Goal: Find specific page/section: Find specific page/section

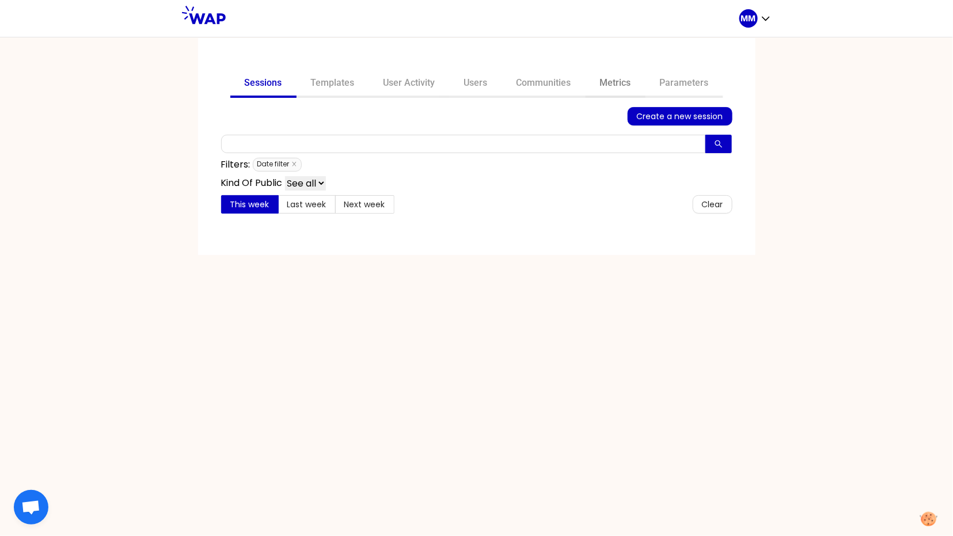
click at [619, 81] on link "Metrics" at bounding box center [616, 84] width 60 height 28
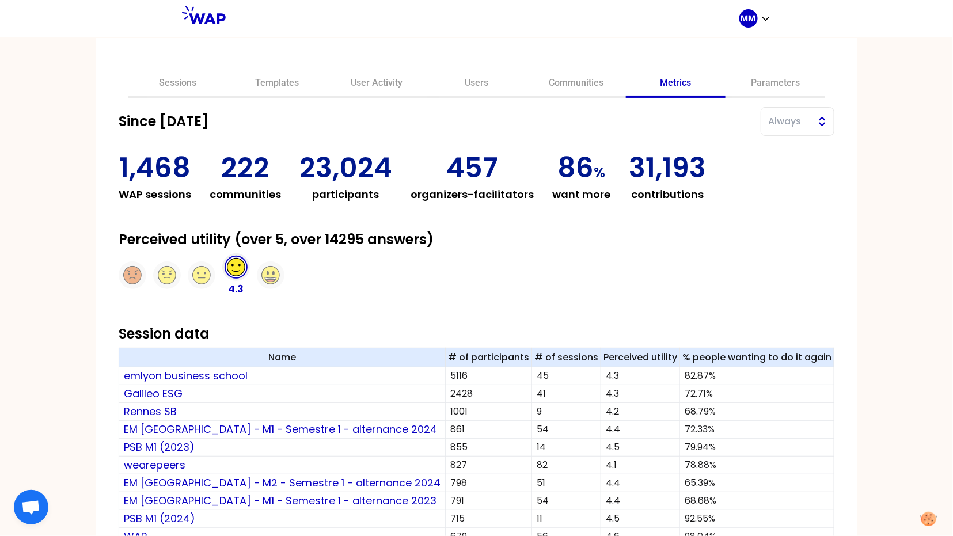
click at [768, 120] on span "Always" at bounding box center [789, 122] width 43 height 14
click at [784, 256] on span "2024" at bounding box center [804, 258] width 40 height 14
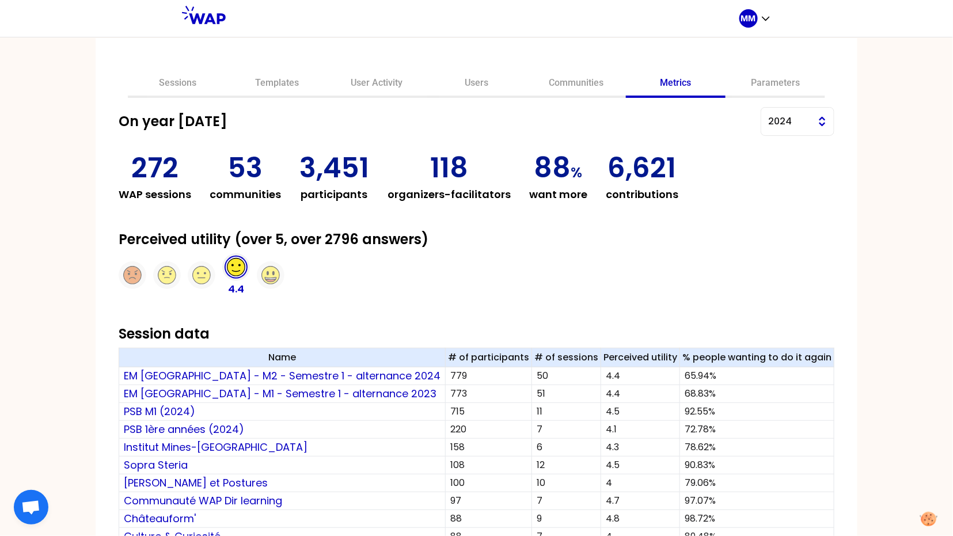
click at [769, 116] on span "2024" at bounding box center [789, 122] width 43 height 14
click at [784, 241] on span "2023" at bounding box center [804, 242] width 40 height 14
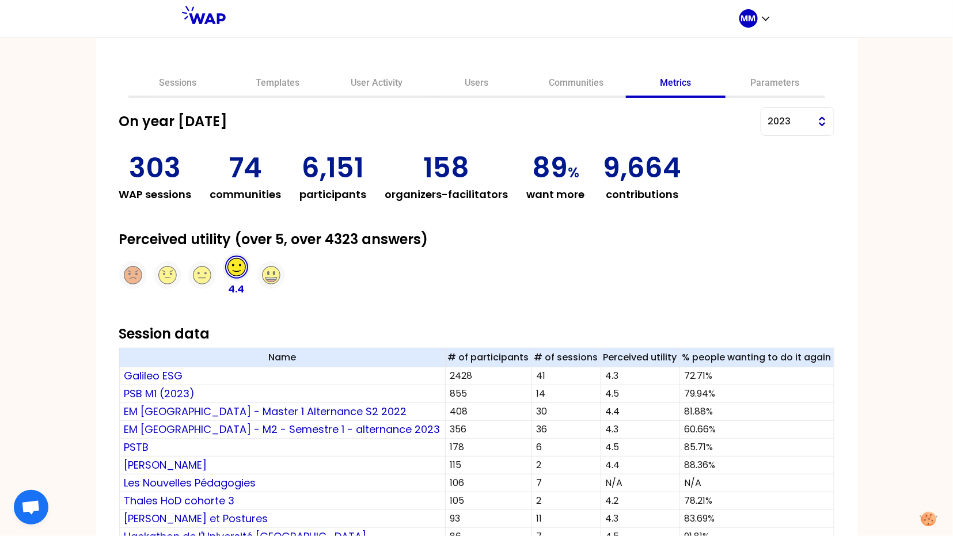
drag, startPoint x: 775, startPoint y: 119, endPoint x: 779, endPoint y: 132, distance: 13.1
click at [775, 119] on button "2023" at bounding box center [798, 121] width 74 height 29
click at [784, 217] on span "2022" at bounding box center [804, 224] width 40 height 14
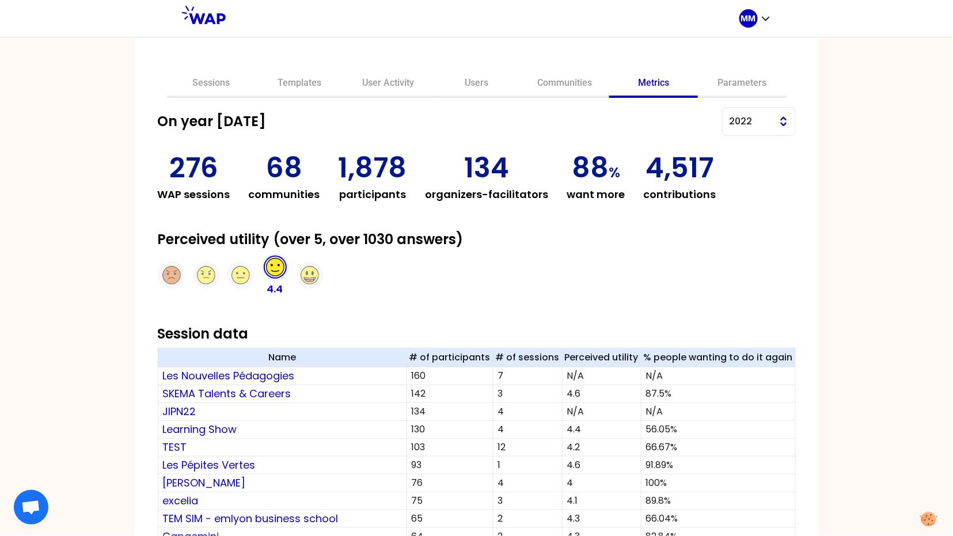
click at [729, 121] on span "2022" at bounding box center [750, 122] width 43 height 14
click at [746, 205] on span "2021" at bounding box center [766, 206] width 40 height 14
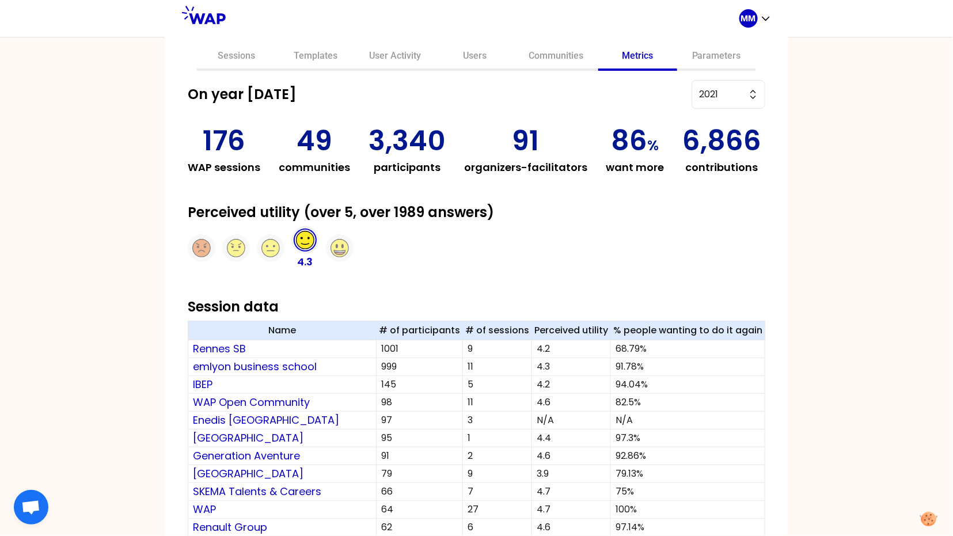
scroll to position [23, 0]
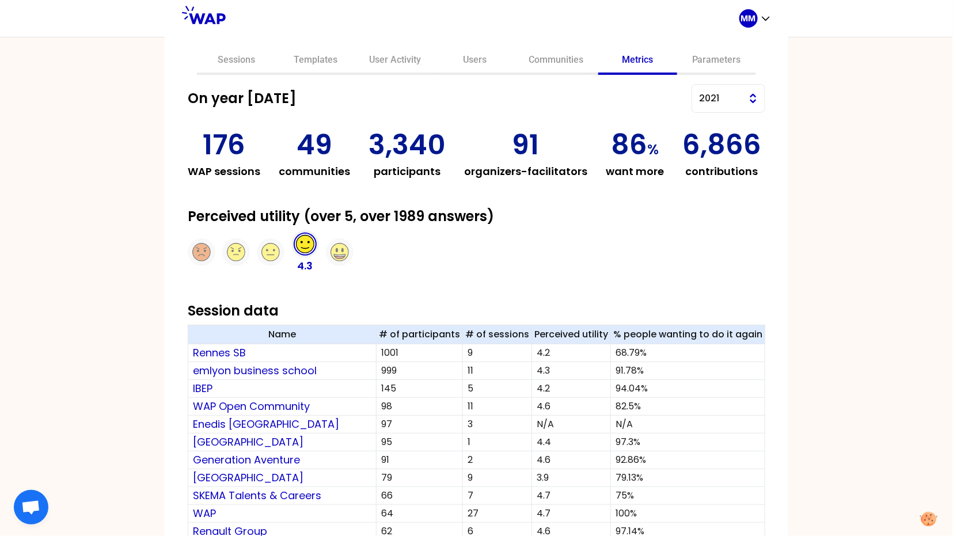
click at [732, 93] on span "2021" at bounding box center [720, 99] width 43 height 14
click at [723, 158] on span "2020" at bounding box center [735, 164] width 40 height 14
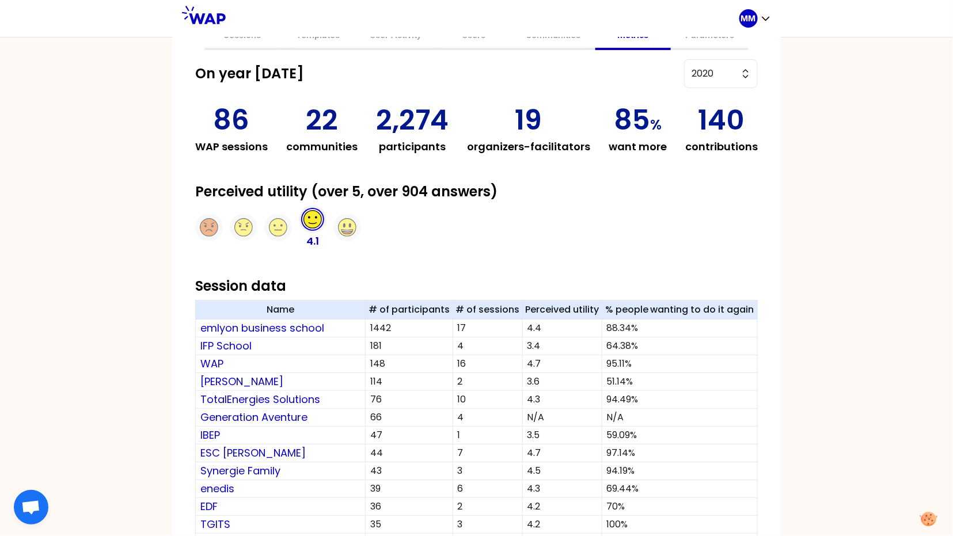
scroll to position [39, 0]
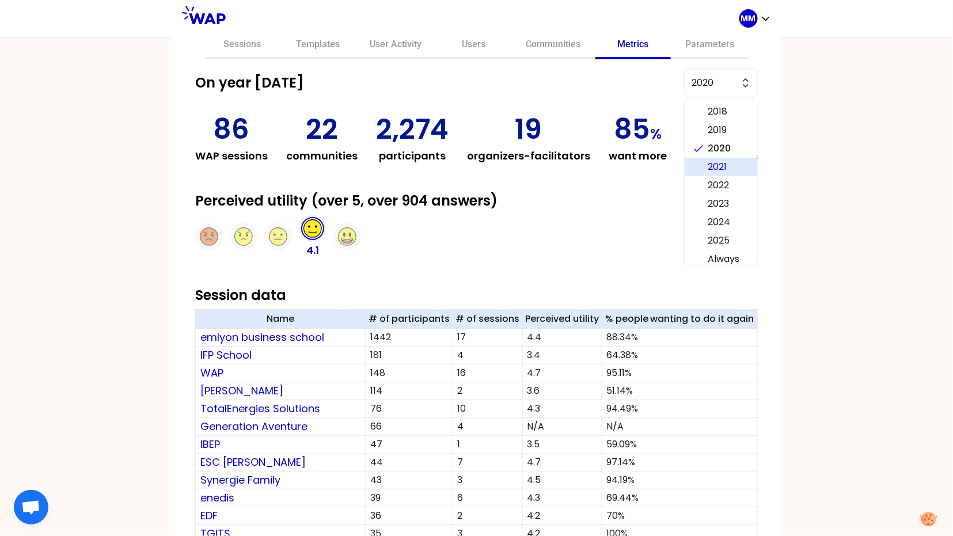
drag, startPoint x: 695, startPoint y: 162, endPoint x: 669, endPoint y: 167, distance: 27.0
click at [695, 162] on li "2021" at bounding box center [721, 167] width 73 height 18
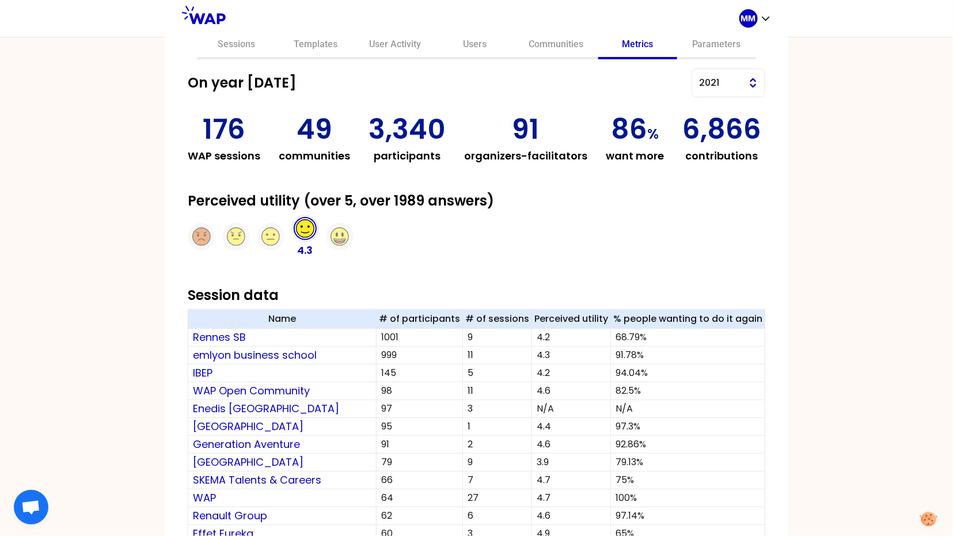
click at [714, 82] on span "2021" at bounding box center [720, 83] width 43 height 14
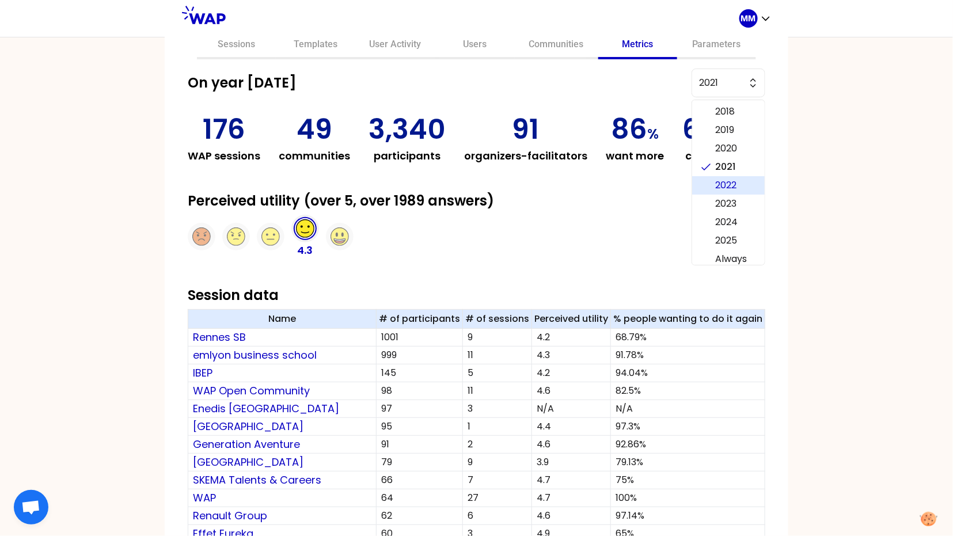
drag, startPoint x: 716, startPoint y: 180, endPoint x: 447, endPoint y: 169, distance: 269.1
click at [715, 180] on span "2022" at bounding box center [735, 185] width 40 height 14
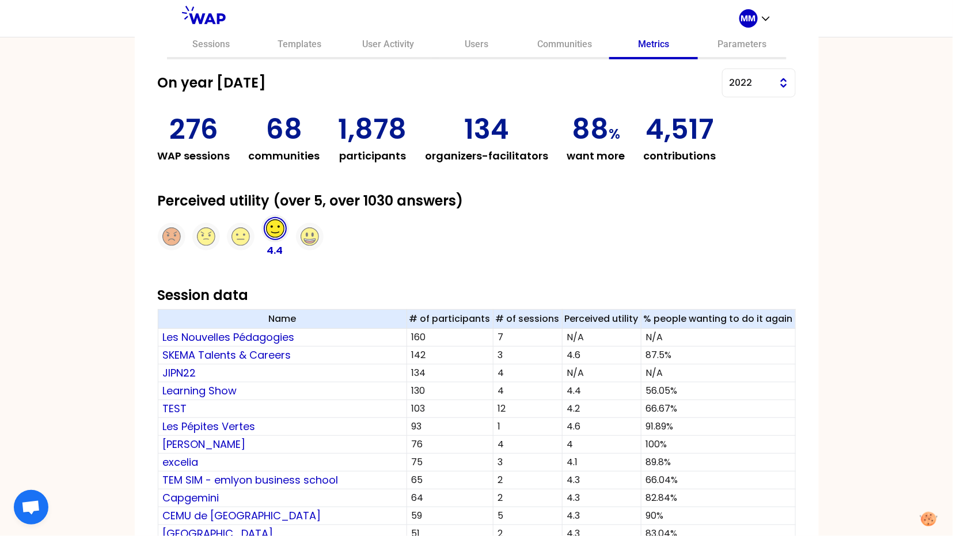
click at [732, 83] on span "2022" at bounding box center [750, 83] width 43 height 14
drag, startPoint x: 729, startPoint y: 199, endPoint x: 580, endPoint y: 196, distance: 149.7
click at [746, 199] on span "2023" at bounding box center [766, 204] width 40 height 14
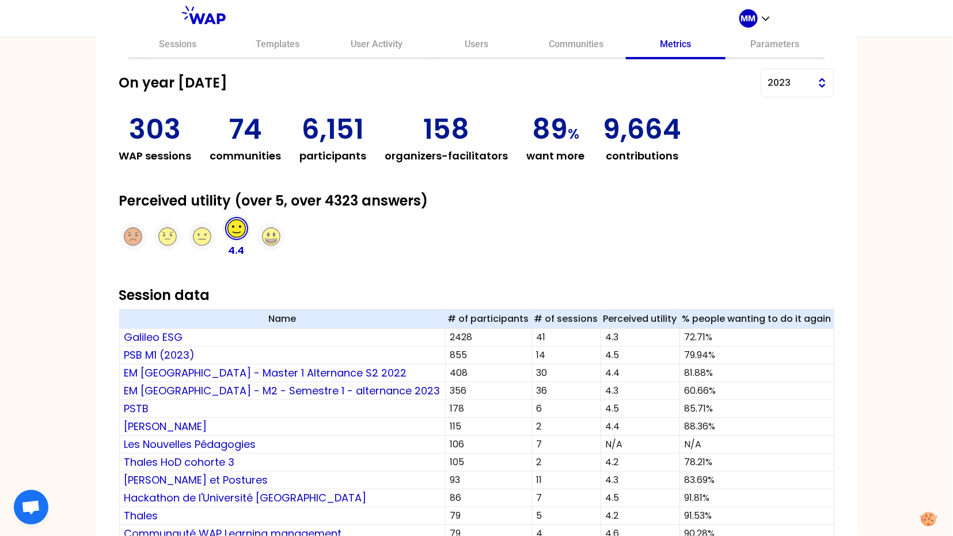
click at [768, 79] on span "2023" at bounding box center [789, 83] width 43 height 14
click at [761, 216] on li "2024" at bounding box center [797, 222] width 73 height 18
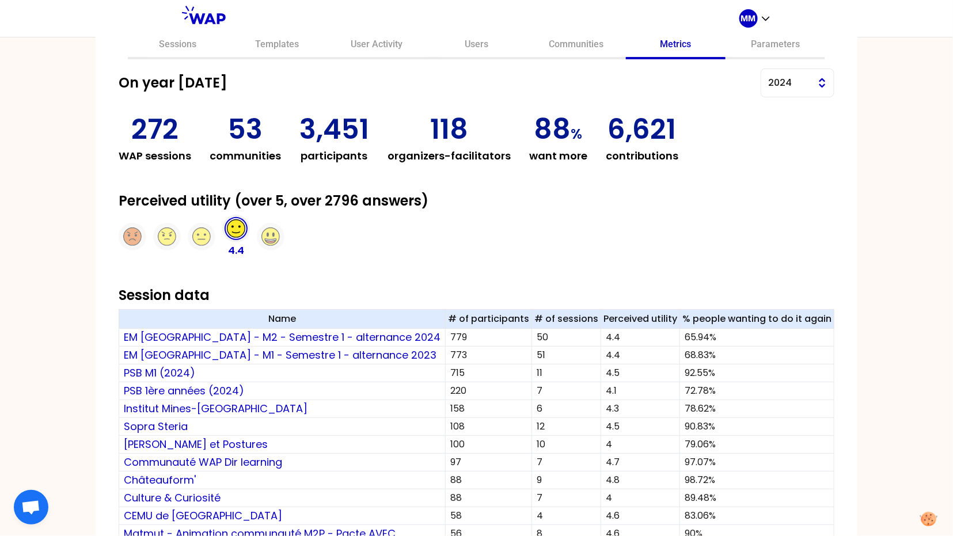
click at [768, 81] on span "2024" at bounding box center [789, 83] width 43 height 14
click at [761, 234] on li "2025" at bounding box center [797, 240] width 73 height 18
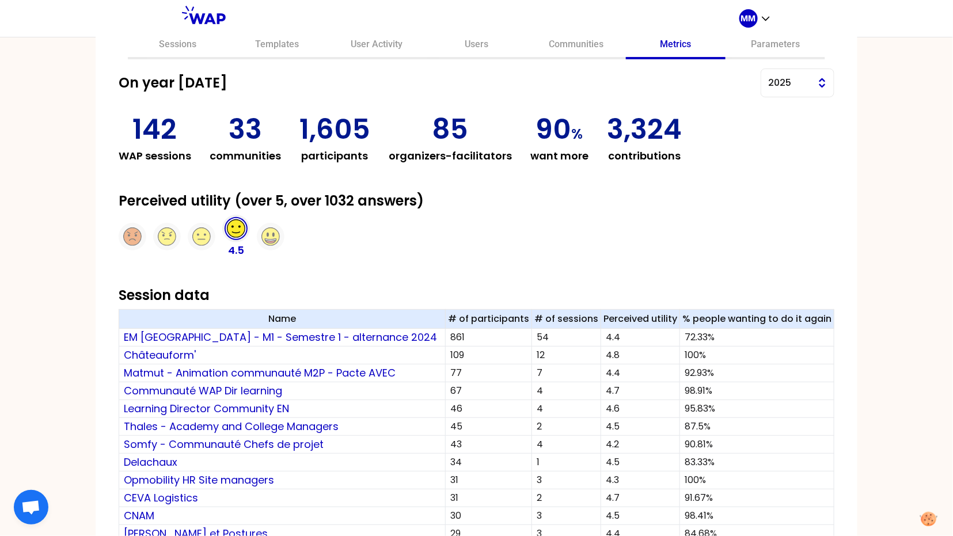
click at [768, 78] on span "2025" at bounding box center [789, 83] width 43 height 14
drag, startPoint x: 770, startPoint y: 223, endPoint x: 750, endPoint y: 217, distance: 21.0
click at [784, 222] on span "2024" at bounding box center [804, 222] width 40 height 14
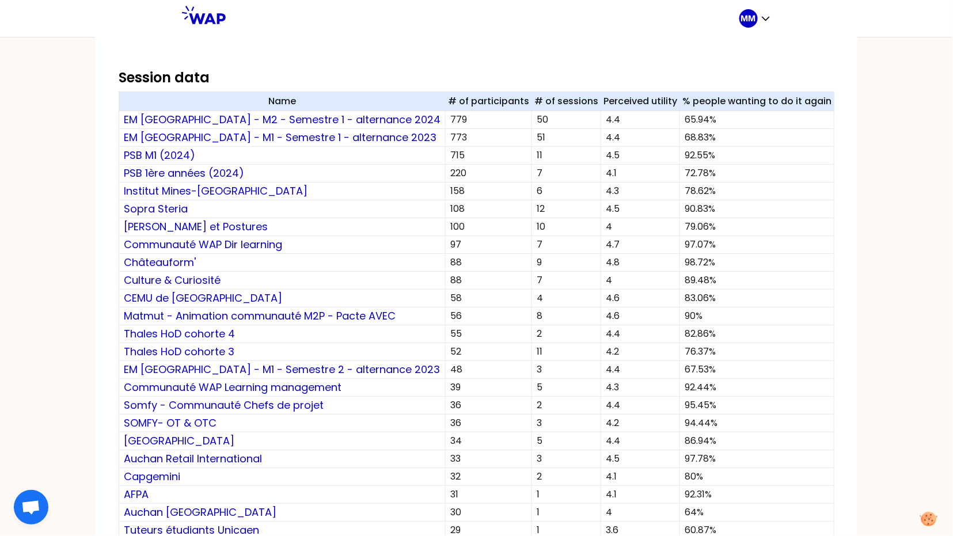
scroll to position [234, 0]
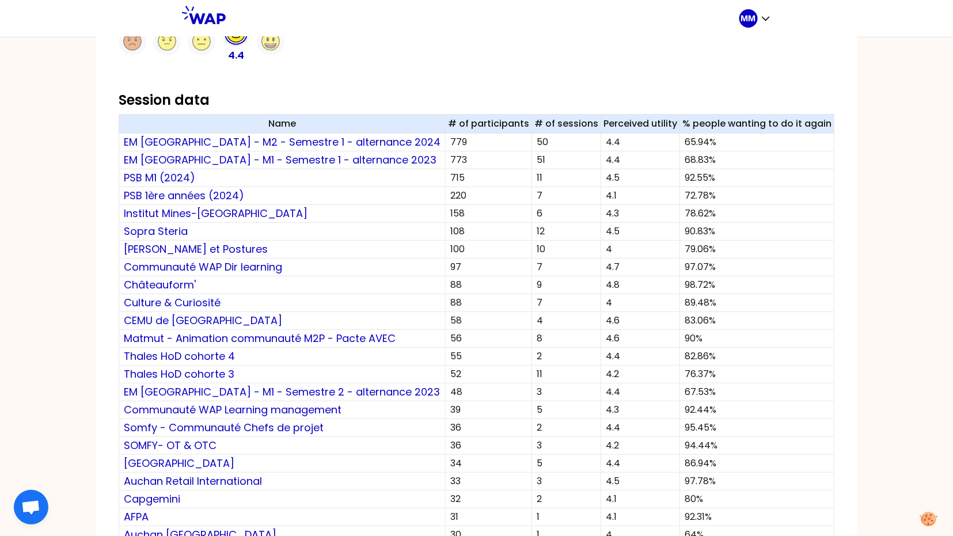
click at [382, 82] on div "272 WAP sessions 53 communities 3,451 participants 118 organizers-facilitators …" at bounding box center [477, 500] width 716 height 1159
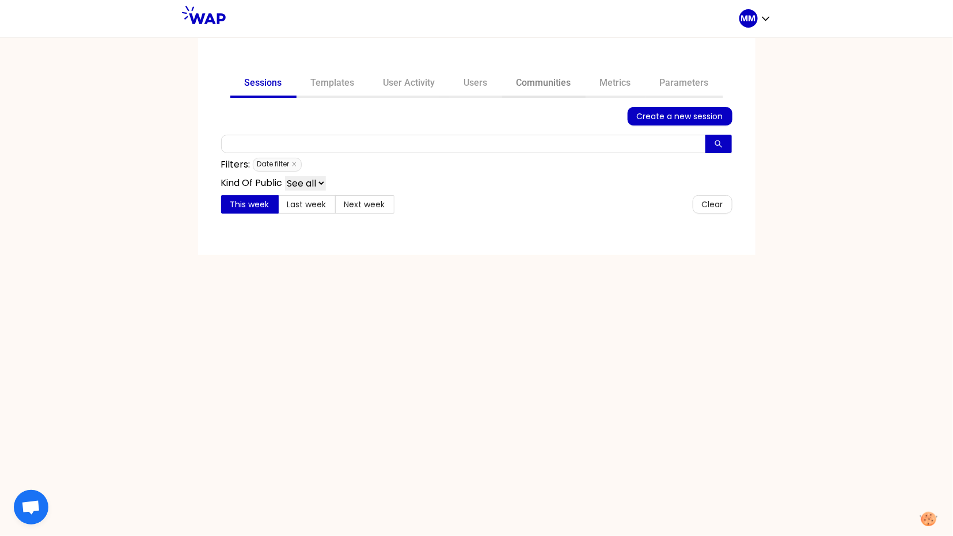
click at [534, 83] on link "Communities" at bounding box center [543, 84] width 83 height 28
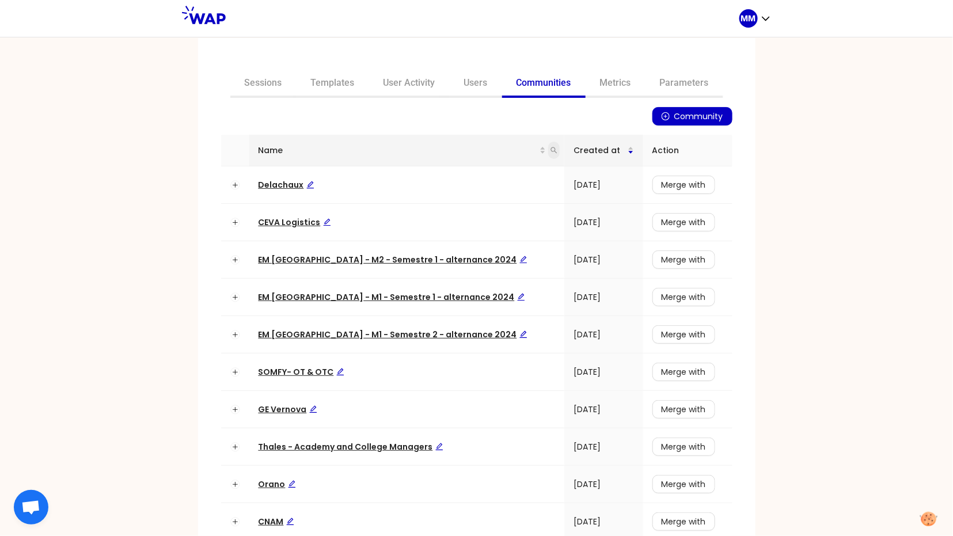
click at [550, 150] on icon "search" at bounding box center [553, 150] width 7 height 7
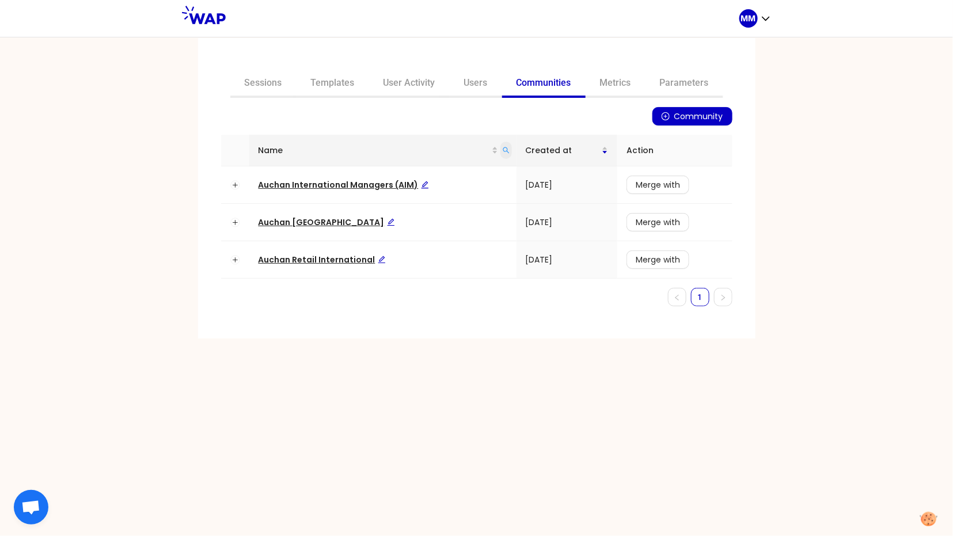
click at [504, 151] on icon "search" at bounding box center [506, 150] width 6 height 6
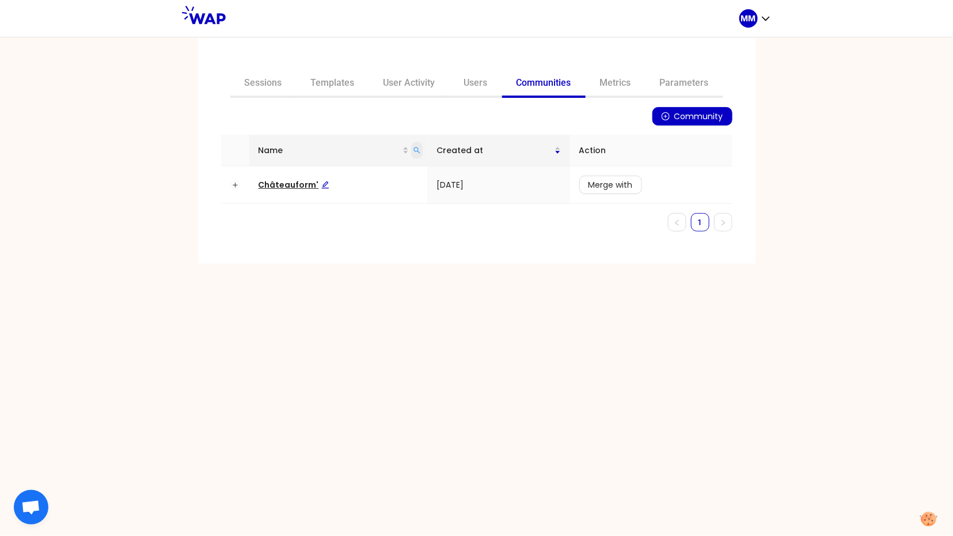
click at [416, 149] on icon "search" at bounding box center [416, 150] width 7 height 7
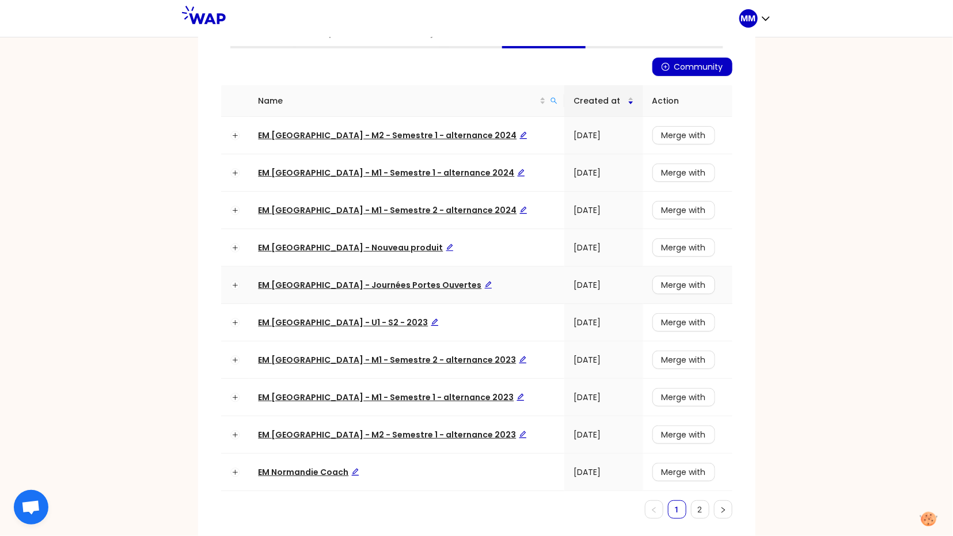
scroll to position [64, 0]
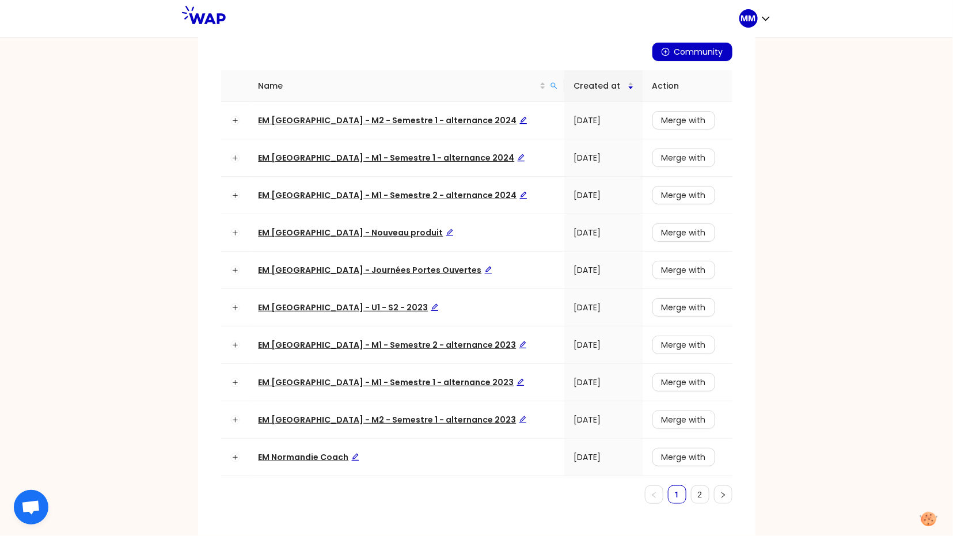
click at [695, 486] on link "2" at bounding box center [699, 494] width 17 height 17
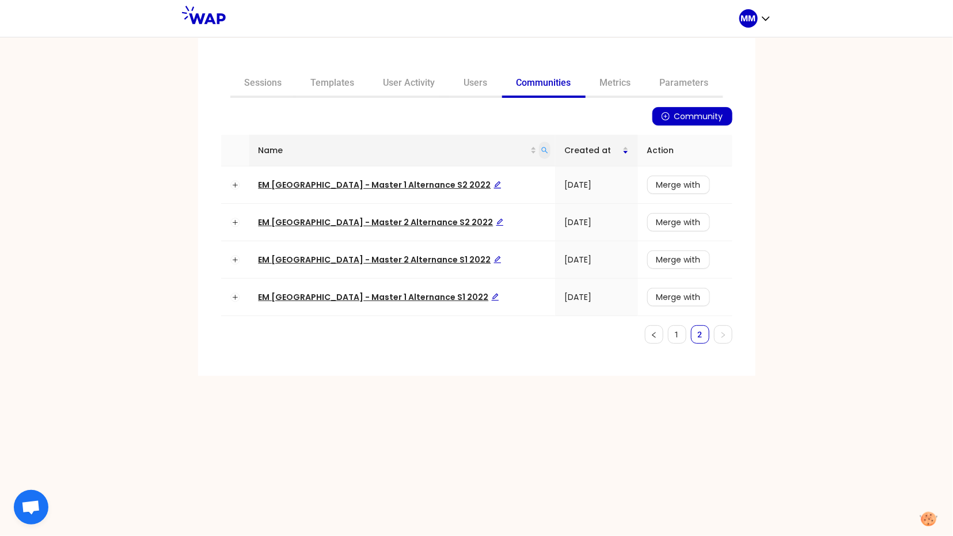
click at [542, 149] on icon "search" at bounding box center [545, 150] width 6 height 6
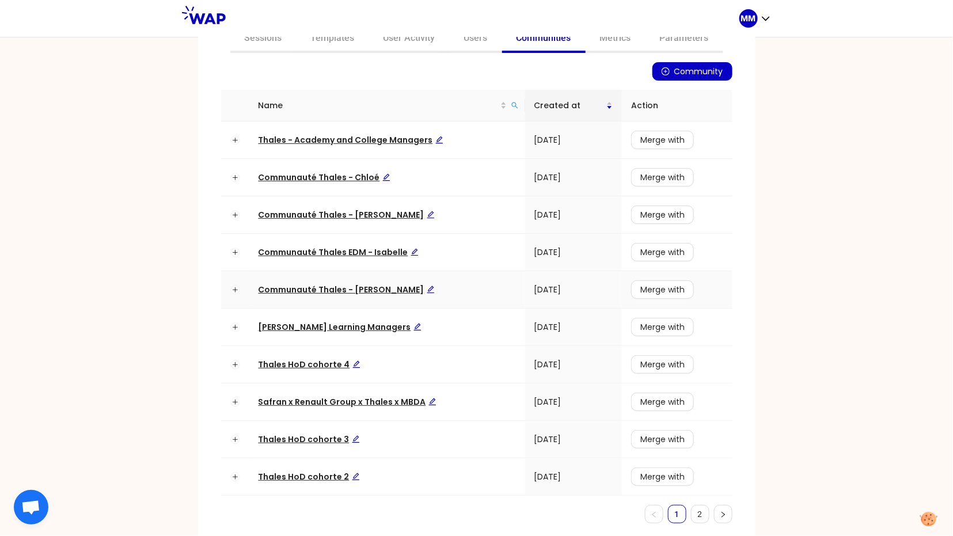
scroll to position [64, 0]
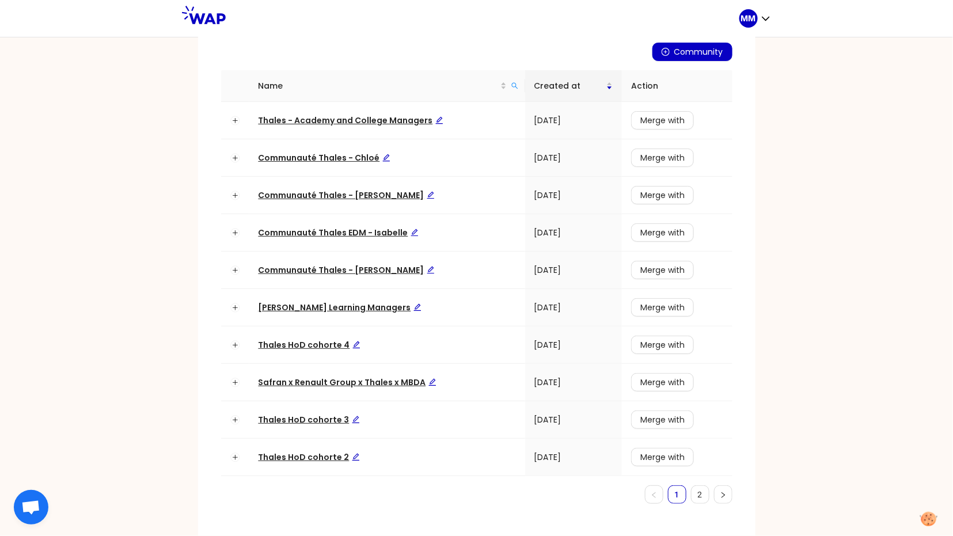
click at [695, 496] on link "2" at bounding box center [699, 494] width 17 height 17
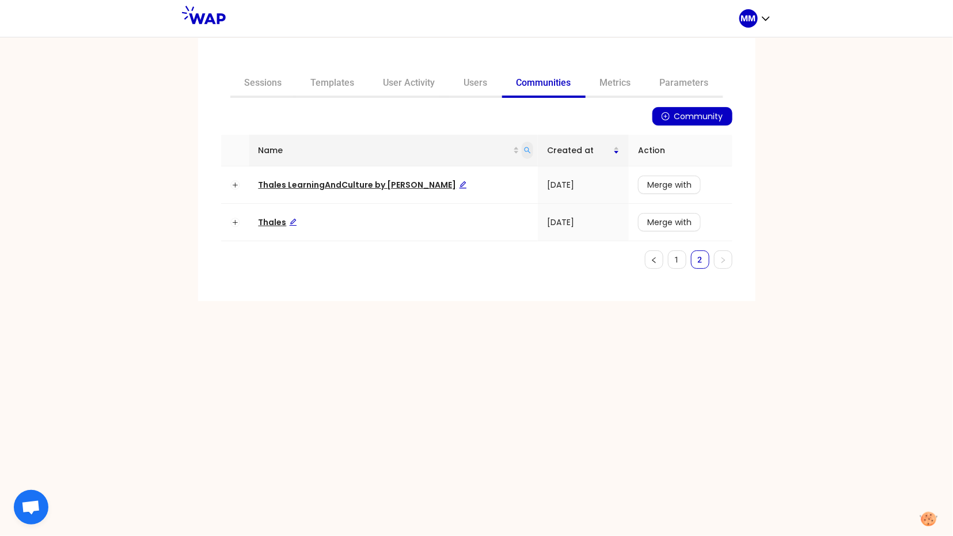
click at [524, 148] on icon "search" at bounding box center [527, 150] width 7 height 7
type input "matmut"
